Goal: Information Seeking & Learning: Learn about a topic

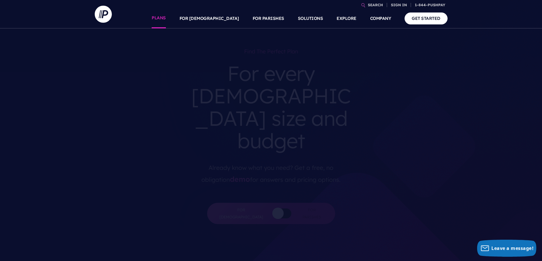
click at [166, 21] on link "PLANS" at bounding box center [159, 19] width 14 height 20
click at [166, 18] on link "PLANS" at bounding box center [159, 19] width 14 height 20
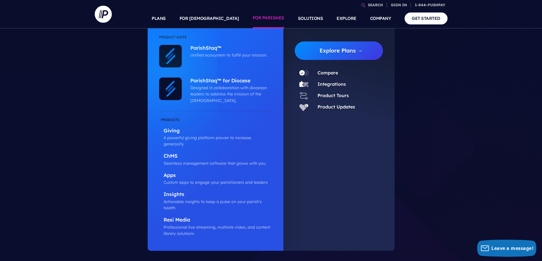
click at [263, 18] on link "FOR PARISHES" at bounding box center [269, 19] width 32 height 20
click at [274, 17] on link "FOR PARISHES" at bounding box center [269, 19] width 32 height 20
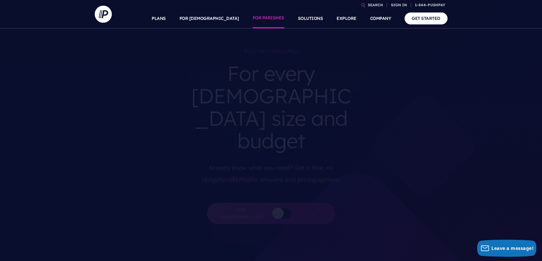
click at [272, 18] on link "FOR PARISHES" at bounding box center [269, 19] width 32 height 20
click at [308, 18] on link "SOLUTIONS" at bounding box center [310, 19] width 25 height 20
